Goal: Entertainment & Leisure: Consume media (video, audio)

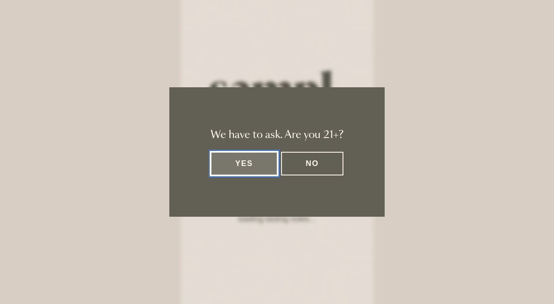
click at [233, 162] on button "Yes" at bounding box center [243, 164] width 67 height 24
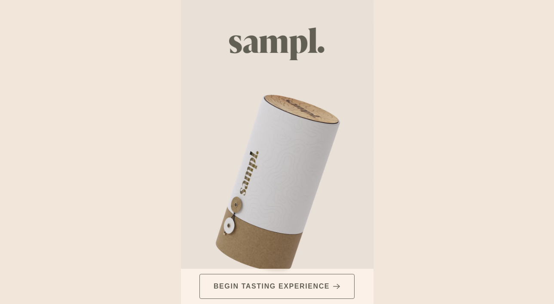
scroll to position [21, 0]
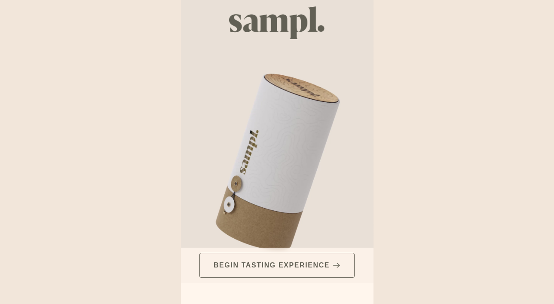
click at [303, 256] on button "Begin Tasting Experience" at bounding box center [276, 265] width 155 height 25
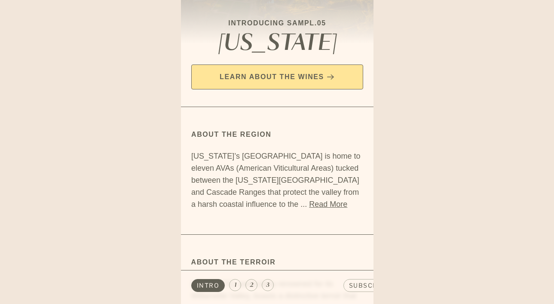
scroll to position [108, 0]
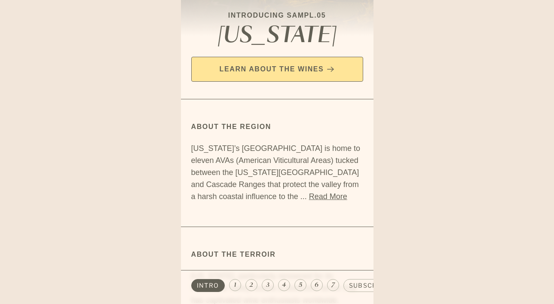
click at [317, 64] on button "Learn about the Wines" at bounding box center [277, 69] width 172 height 25
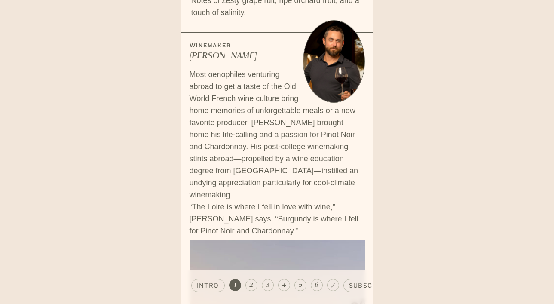
scroll to position [488, 0]
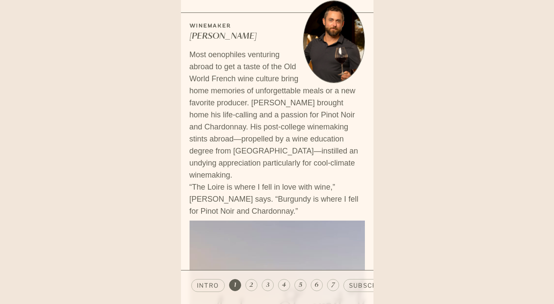
click at [216, 282] on span "intro" at bounding box center [208, 285] width 22 height 9
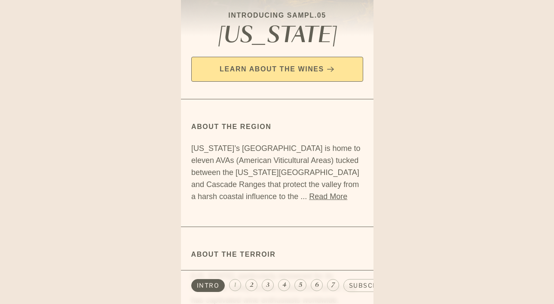
click at [458, 161] on div "We have to ask. Are you 21+? Yes No Skip to main content Cart Your cart is empt…" at bounding box center [277, 199] width 554 height 399
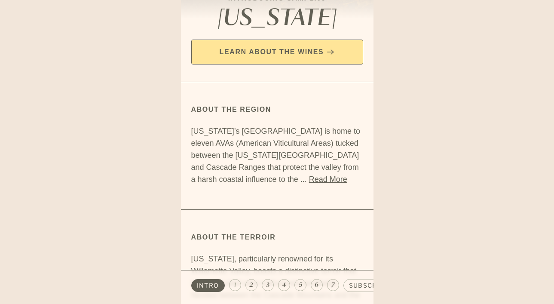
scroll to position [128, 0]
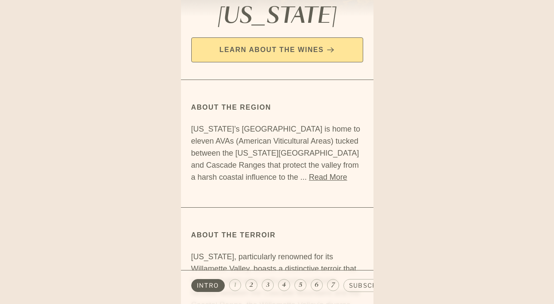
click at [309, 181] on button "Read More" at bounding box center [328, 177] width 38 height 12
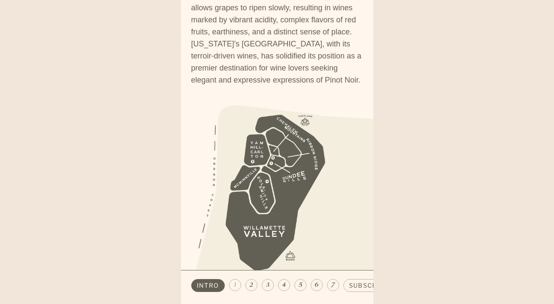
scroll to position [600, 0]
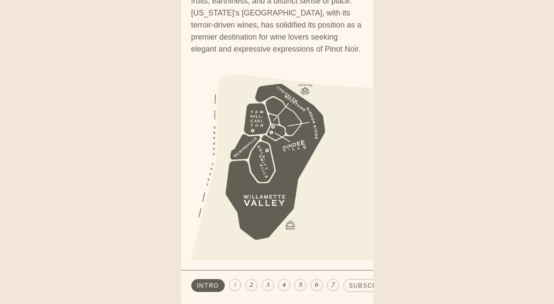
click at [231, 286] on button "1" at bounding box center [235, 285] width 12 height 12
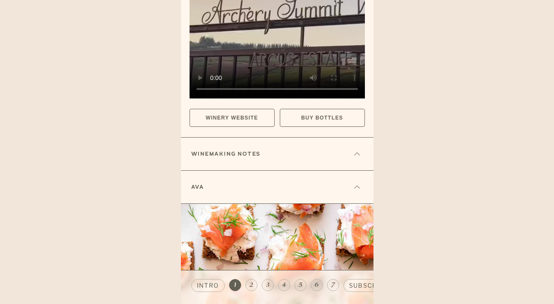
scroll to position [785, 0]
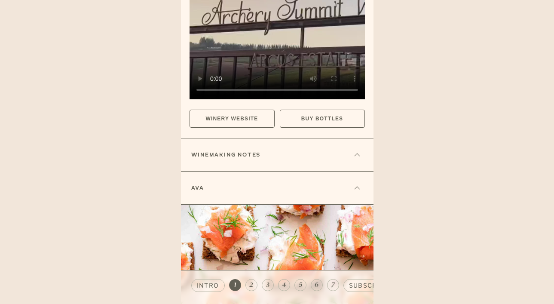
click at [356, 149] on button at bounding box center [357, 155] width 12 height 12
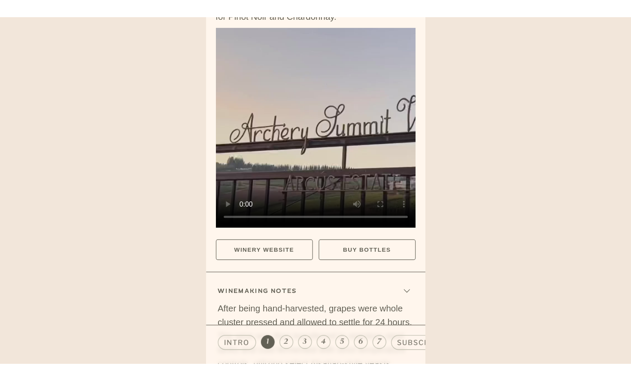
scroll to position [697, 0]
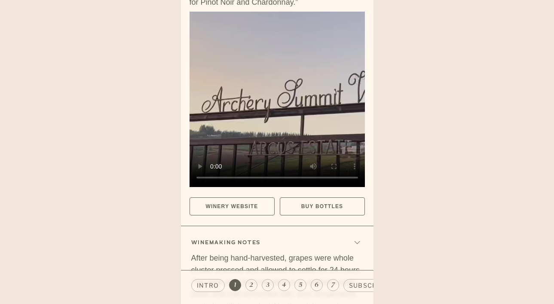
click at [295, 96] on video at bounding box center [276, 99] width 175 height 175
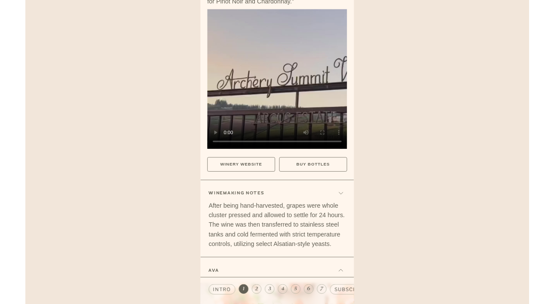
scroll to position [542, 0]
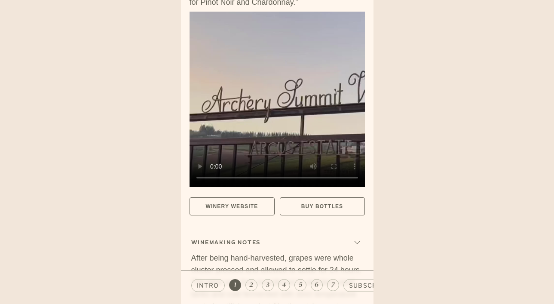
click at [284, 90] on video at bounding box center [276, 99] width 175 height 175
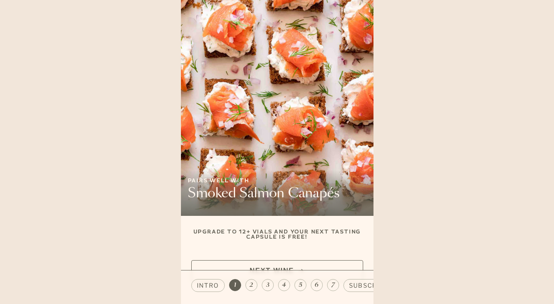
scroll to position [1127, 0]
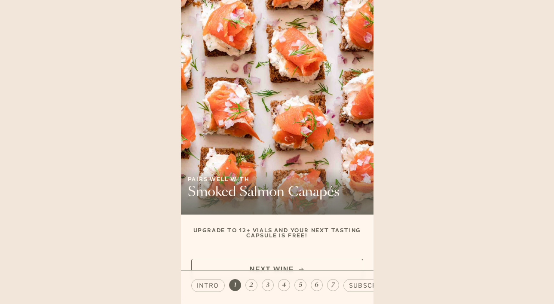
click at [324, 259] on button "NEXT WINE" at bounding box center [277, 269] width 172 height 21
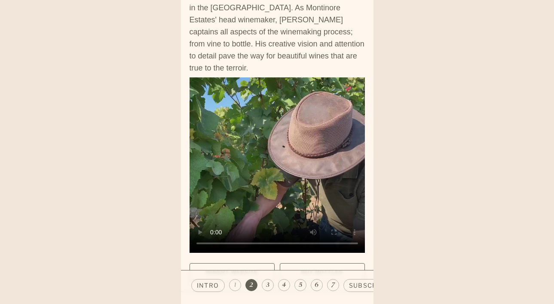
scroll to position [688, 0]
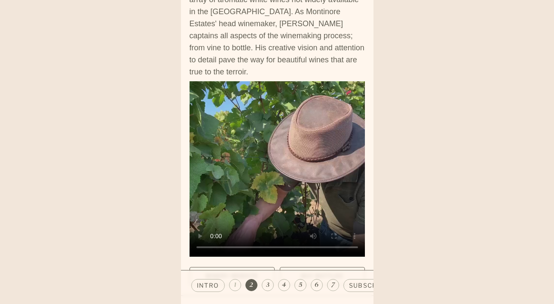
click at [300, 147] on video at bounding box center [276, 168] width 175 height 175
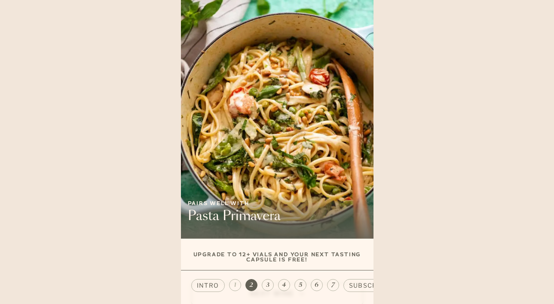
scroll to position [1051, 0]
click at [297, 283] on button "NEXT WINE" at bounding box center [277, 293] width 172 height 21
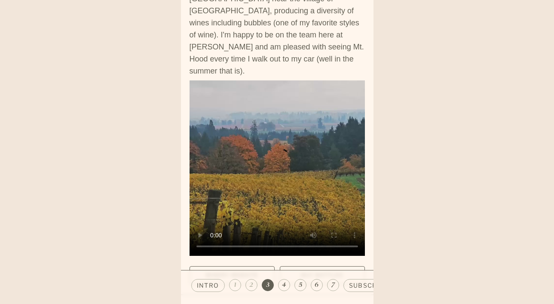
scroll to position [773, 0]
click at [254, 126] on video at bounding box center [276, 167] width 175 height 175
click at [301, 98] on video at bounding box center [276, 167] width 175 height 175
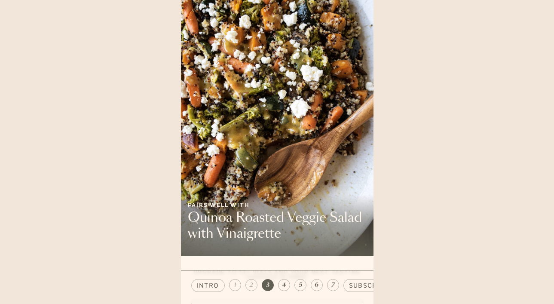
scroll to position [1166, 0]
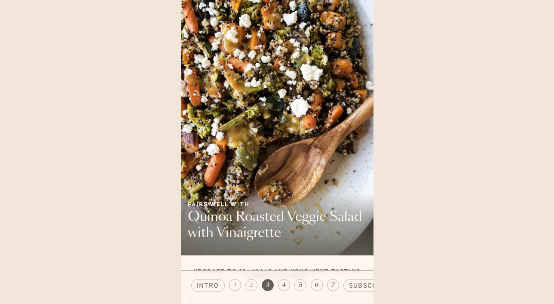
click at [338, 299] on button "NEXT WINE" at bounding box center [277, 309] width 172 height 21
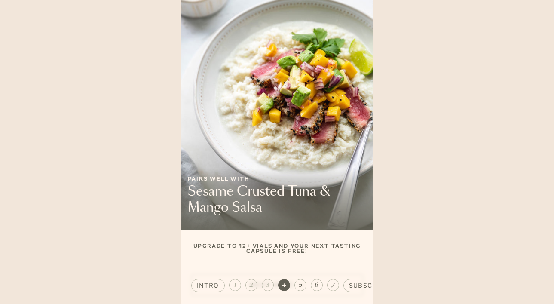
scroll to position [1111, 0]
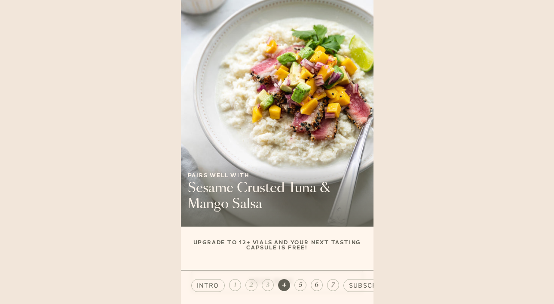
click at [290, 271] on button "NEXT WINE" at bounding box center [277, 281] width 172 height 21
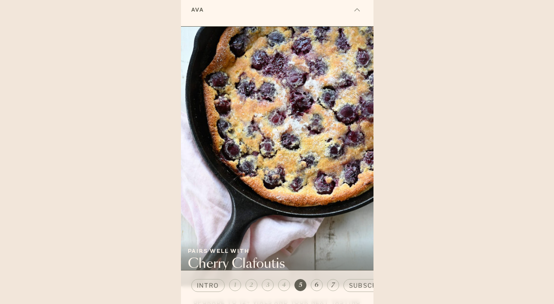
scroll to position [1038, 0]
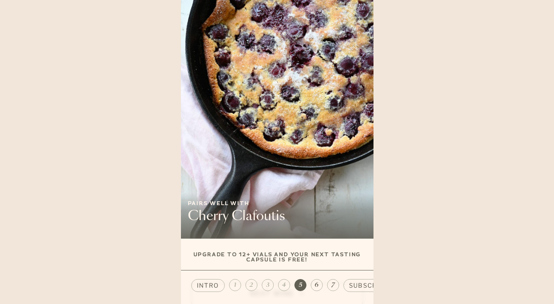
click at [331, 283] on button "NEXT WINE" at bounding box center [277, 293] width 172 height 21
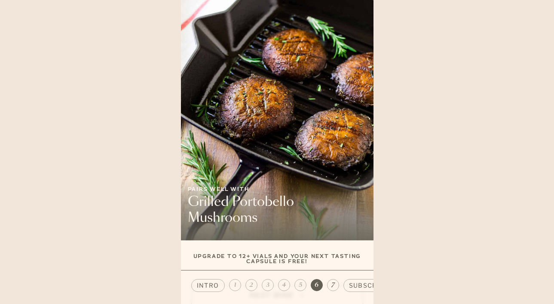
scroll to position [1012, 0]
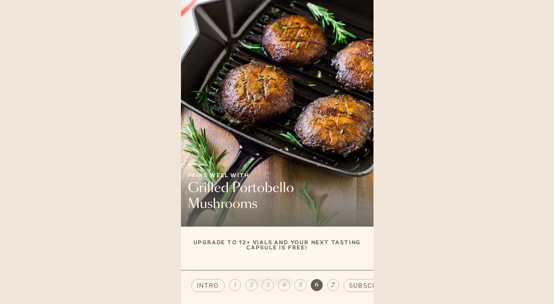
click at [310, 271] on button "NEXT WINE" at bounding box center [277, 281] width 172 height 21
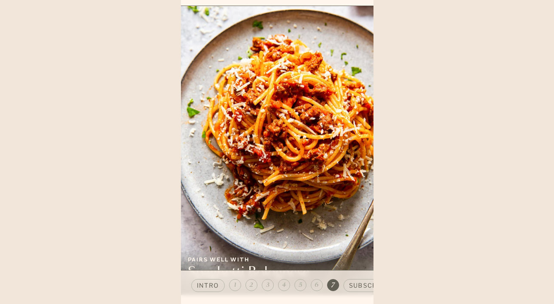
scroll to position [1139, 0]
